Goal: Information Seeking & Learning: Learn about a topic

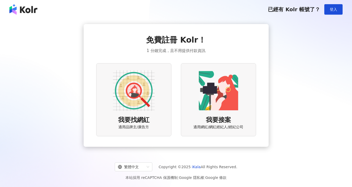
click at [149, 96] on img at bounding box center [134, 91] width 42 height 42
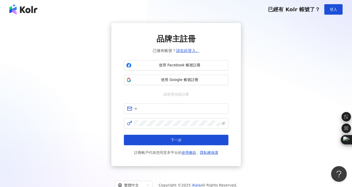
click at [192, 48] on span "已擁有帳號？ 請在此登入。" at bounding box center [176, 51] width 47 height 6
click at [200, 44] on div "品牌主註冊 已擁有帳號？ 請在此登入。" at bounding box center [176, 43] width 105 height 20
click at [192, 50] on link "請在此登入。" at bounding box center [188, 50] width 24 height 5
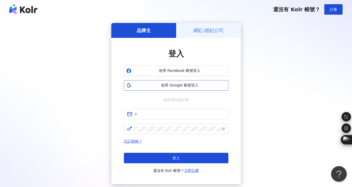
click at [180, 84] on span "使用 Google 帳號登入" at bounding box center [180, 85] width 93 height 5
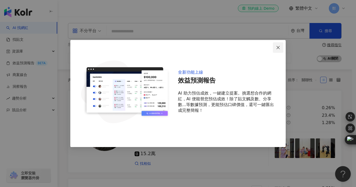
click at [279, 47] on icon "close" at bounding box center [278, 47] width 3 height 3
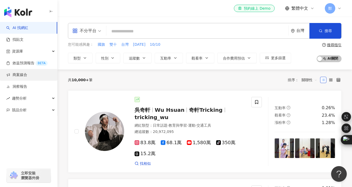
click at [27, 76] on link "商案媒合" at bounding box center [16, 74] width 21 height 5
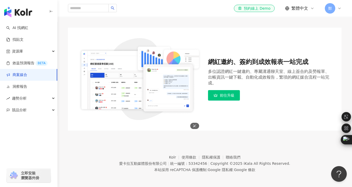
scroll to position [33, 0]
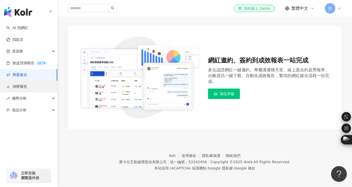
click at [27, 89] on link "洞察報告" at bounding box center [16, 86] width 21 height 5
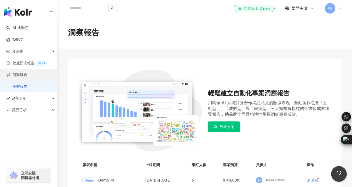
click at [27, 72] on link "商案媒合" at bounding box center [16, 74] width 21 height 5
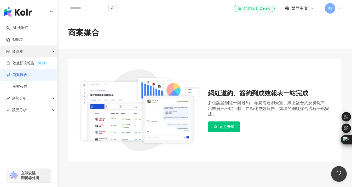
click at [40, 55] on div "資源庫" at bounding box center [28, 52] width 57 height 12
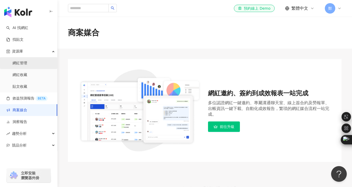
click at [27, 63] on link "網紅管理" at bounding box center [20, 63] width 15 height 5
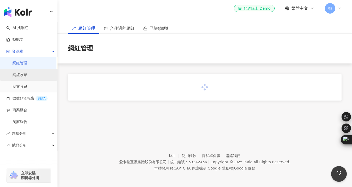
click at [27, 75] on link "網紅收藏" at bounding box center [20, 74] width 15 height 5
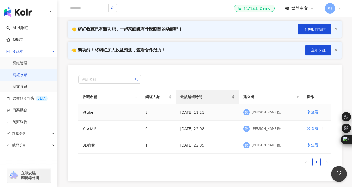
scroll to position [46, 0]
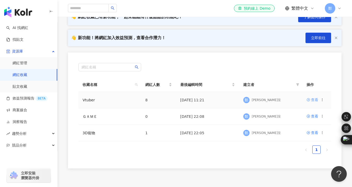
click at [312, 100] on div "查看" at bounding box center [314, 100] width 7 height 6
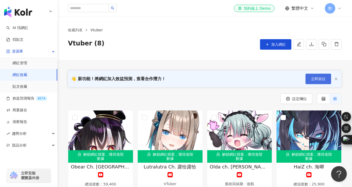
click at [320, 77] on button "立即前往" at bounding box center [319, 79] width 26 height 10
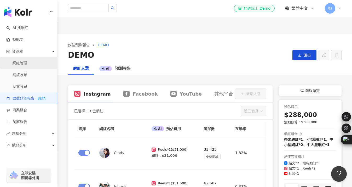
click at [27, 63] on link "網紅管理" at bounding box center [20, 63] width 15 height 5
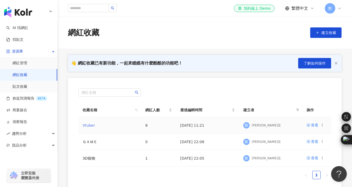
click at [86, 124] on link "Vtuber" at bounding box center [89, 125] width 12 height 4
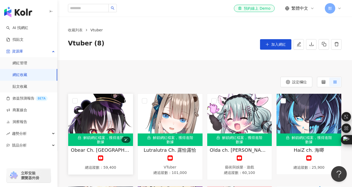
click at [106, 122] on img at bounding box center [100, 120] width 65 height 52
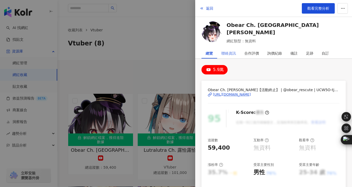
click at [237, 54] on div "聯絡資訊" at bounding box center [228, 53] width 23 height 10
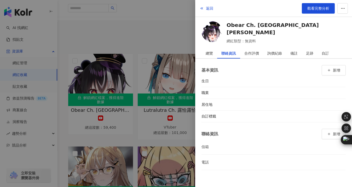
scroll to position [37, 0]
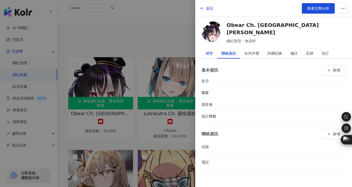
click at [206, 56] on div "總覽" at bounding box center [209, 53] width 7 height 10
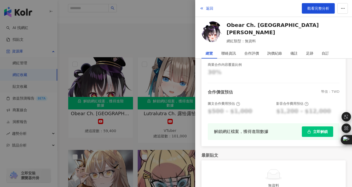
scroll to position [141, 0]
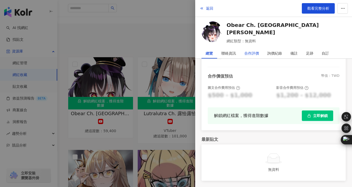
click at [255, 54] on div "合作評價" at bounding box center [252, 53] width 15 height 10
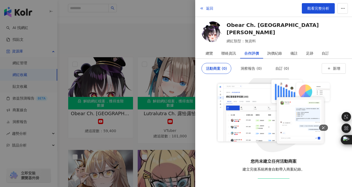
scroll to position [0, 0]
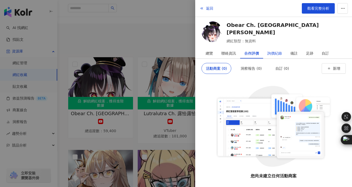
click at [278, 54] on div "詢價紀錄" at bounding box center [275, 53] width 15 height 10
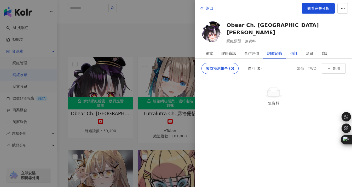
click at [296, 50] on div "備註" at bounding box center [294, 53] width 7 height 10
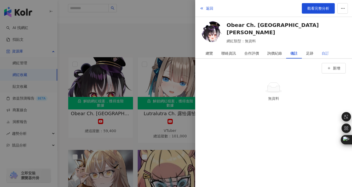
click at [318, 53] on div "自訂" at bounding box center [326, 53] width 16 height 10
click at [312, 53] on div "足跡" at bounding box center [309, 53] width 7 height 10
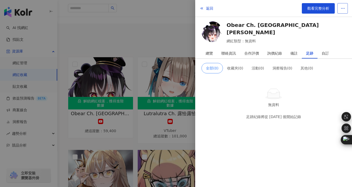
click at [339, 6] on button "button" at bounding box center [343, 8] width 10 height 10
click at [303, 33] on div "Obear Ch. 歐[PERSON_NAME] 網紅類型：無資料" at bounding box center [274, 32] width 144 height 23
click at [133, 44] on div at bounding box center [176, 93] width 352 height 187
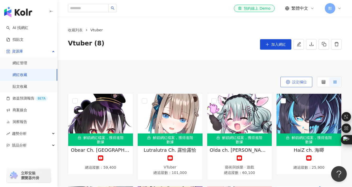
click at [287, 81] on icon "button" at bounding box center [288, 82] width 4 height 4
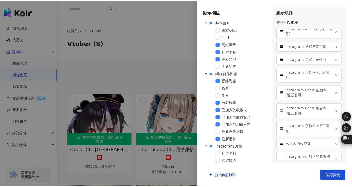
scroll to position [97, 0]
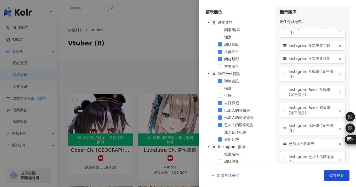
click at [157, 72] on div at bounding box center [178, 93] width 356 height 187
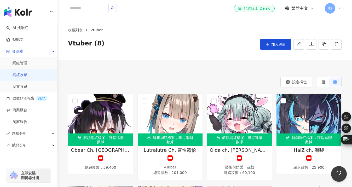
click at [170, 52] on div "收藏列表 Vtuber Vtuber (8) 加入網紅" at bounding box center [205, 38] width 295 height 43
